Goal: Task Accomplishment & Management: Use online tool/utility

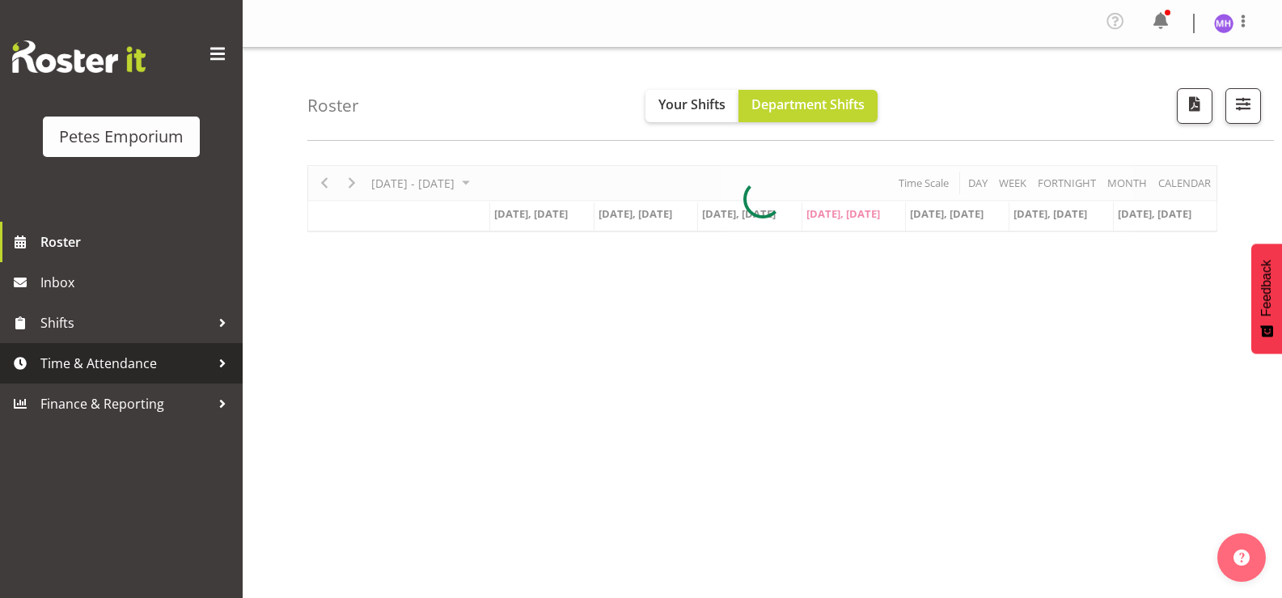
click at [118, 360] on span "Time & Attendance" at bounding box center [125, 363] width 170 height 24
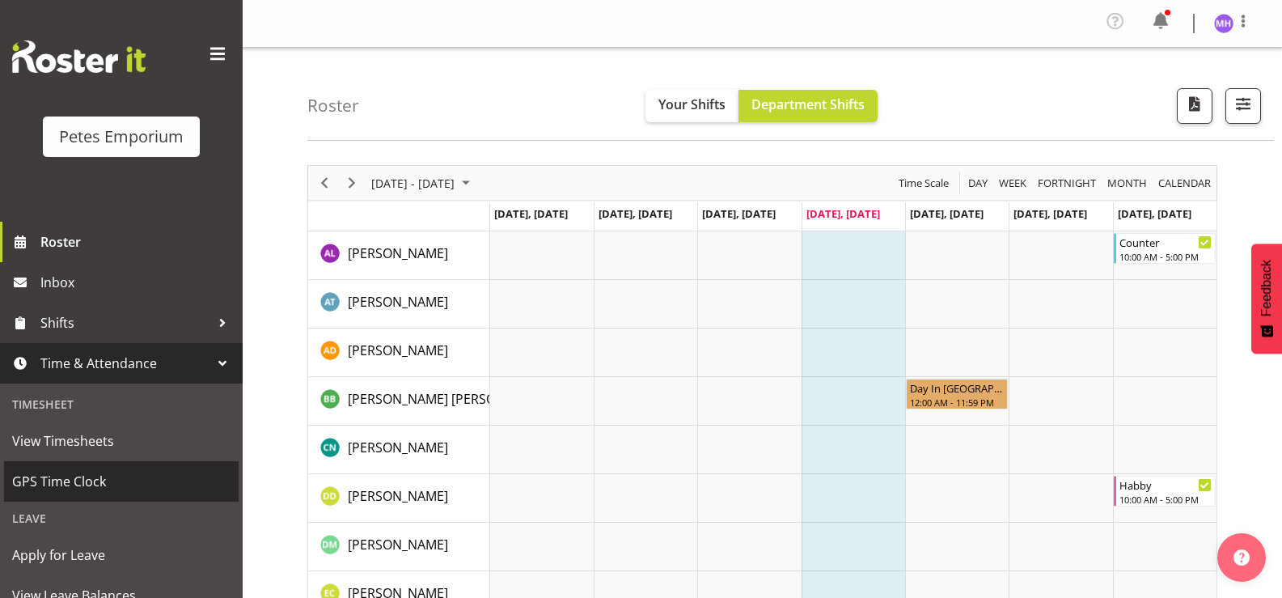
click at [167, 464] on link "GPS Time Clock" at bounding box center [121, 481] width 235 height 40
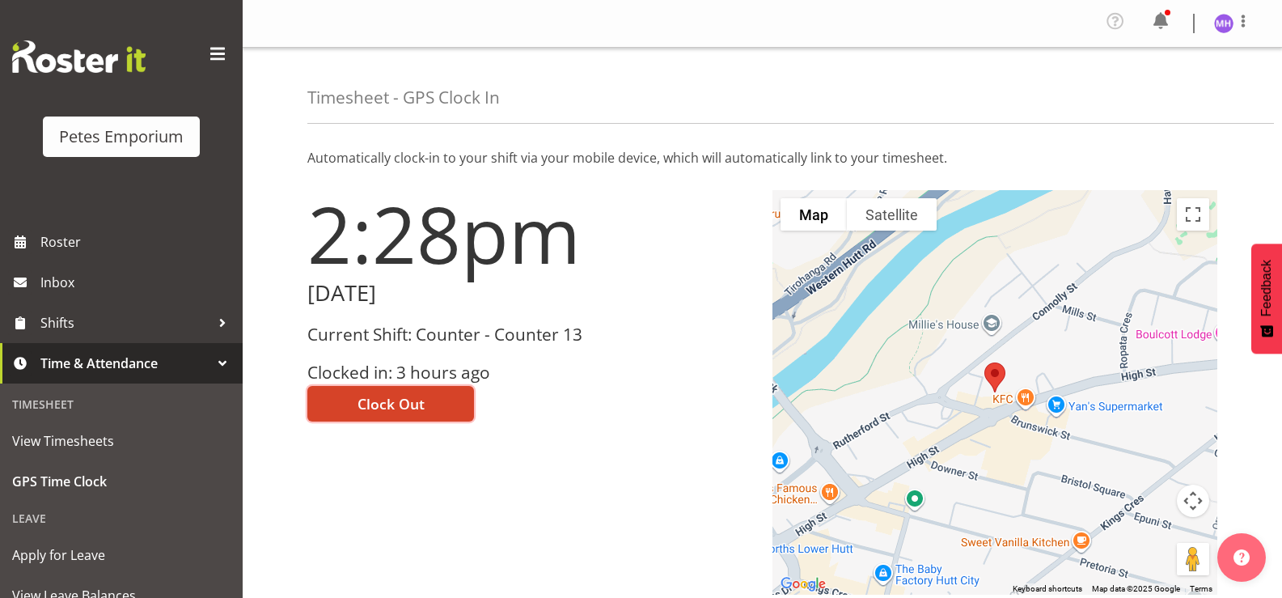
click at [396, 399] on span "Clock Out" at bounding box center [391, 403] width 67 height 21
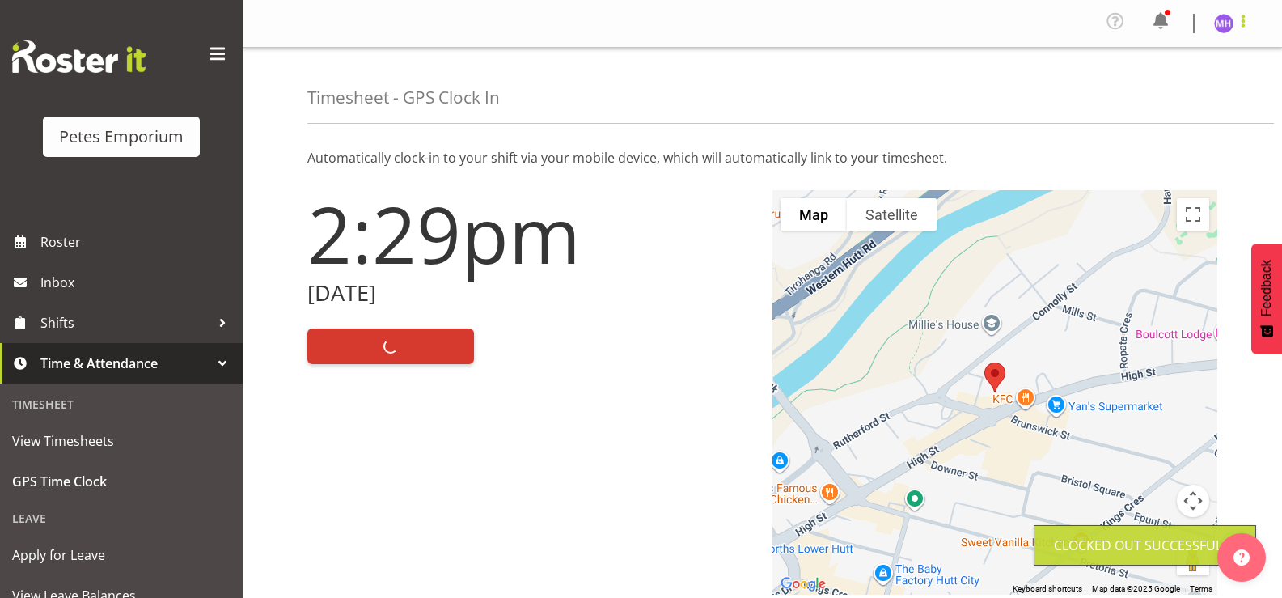
click at [1242, 24] on span at bounding box center [1243, 20] width 19 height 19
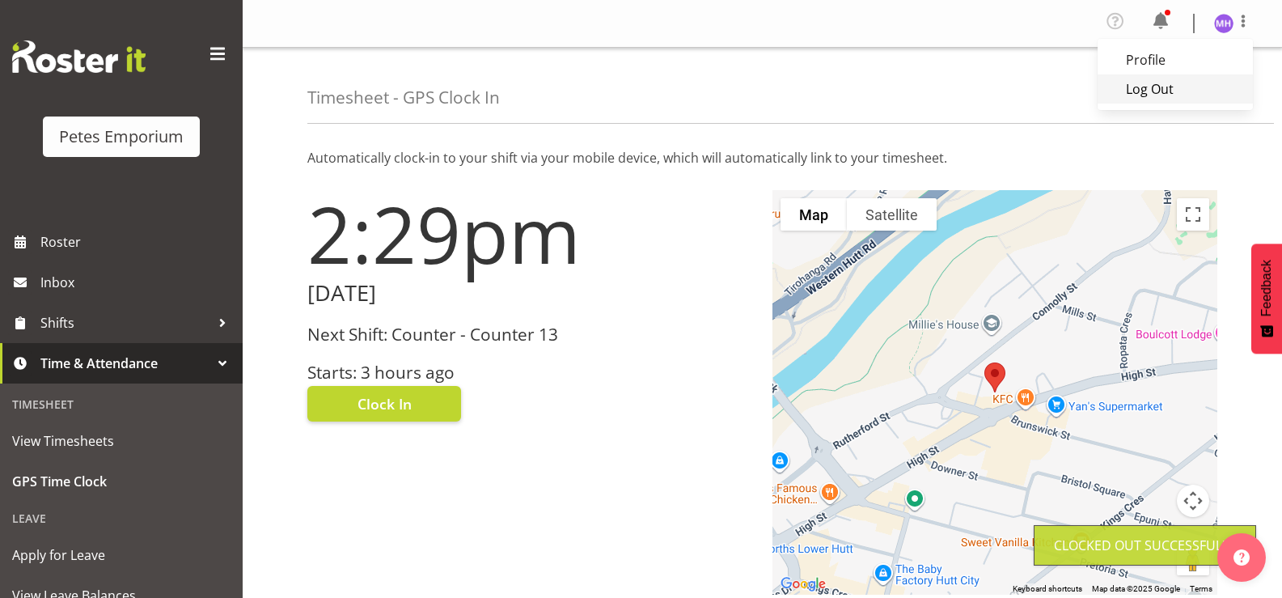
click at [1188, 94] on link "Log Out" at bounding box center [1175, 88] width 155 height 29
